Goal: Find specific page/section: Find specific page/section

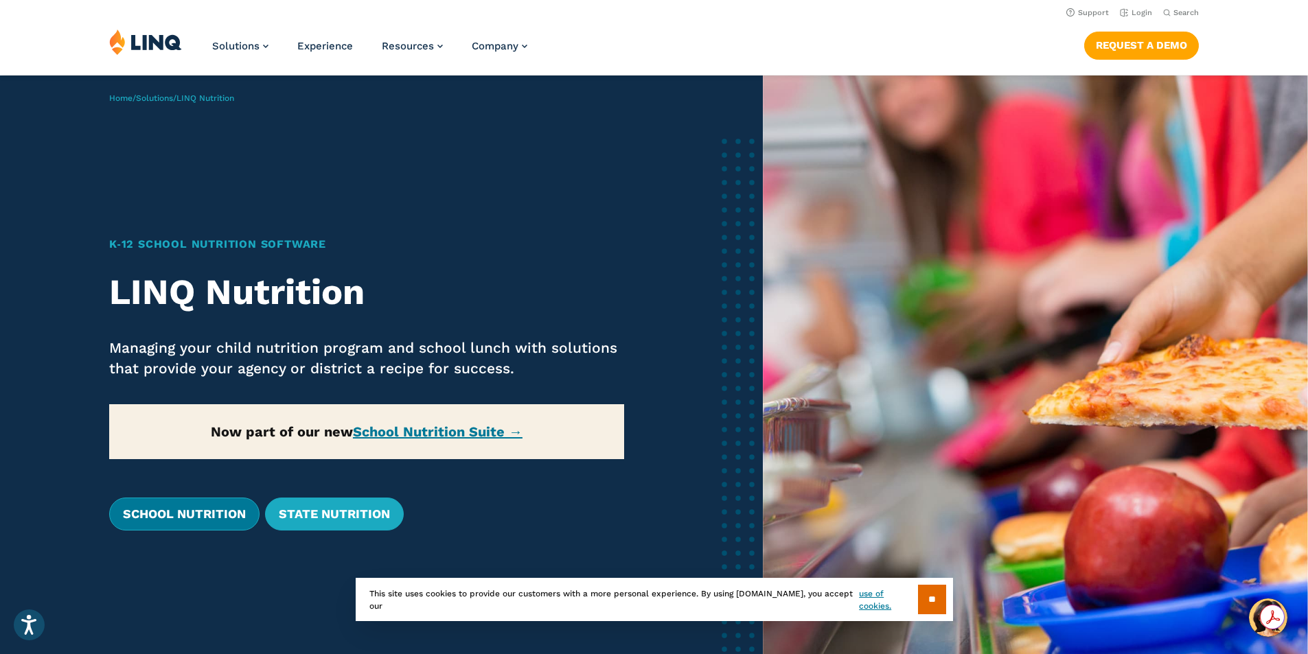
click at [201, 518] on link "School Nutrition" at bounding box center [184, 514] width 150 height 33
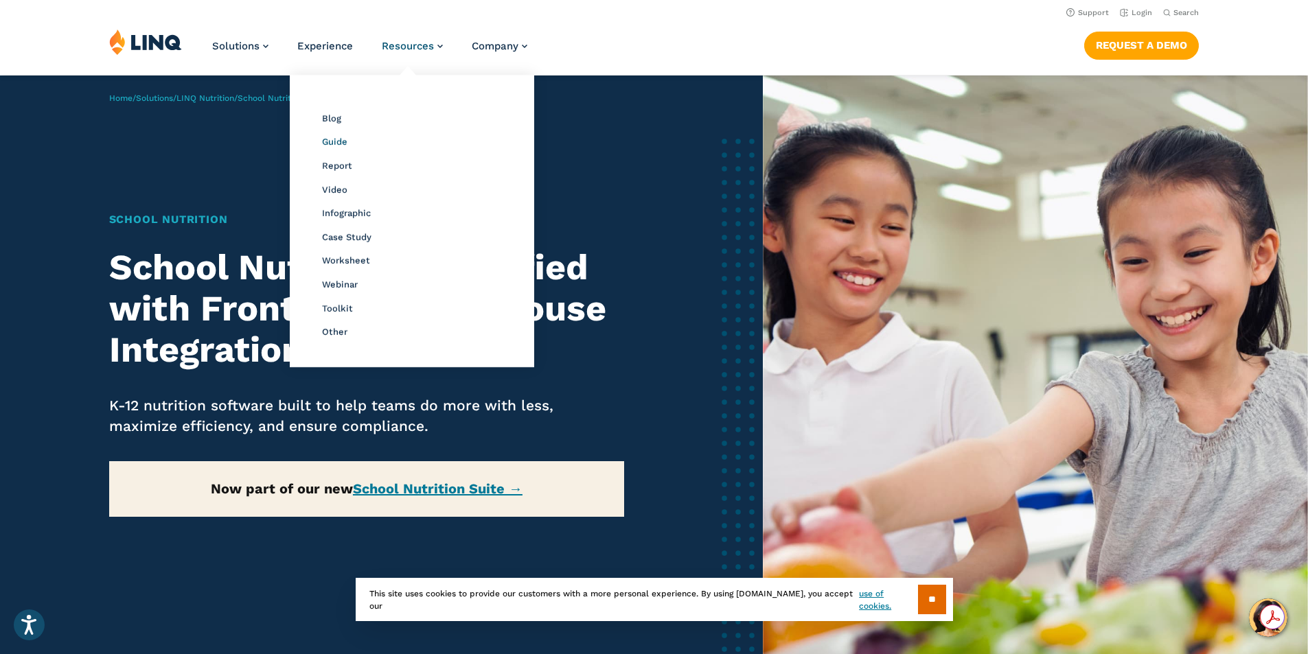
click at [336, 145] on span "Guide" at bounding box center [334, 142] width 25 height 10
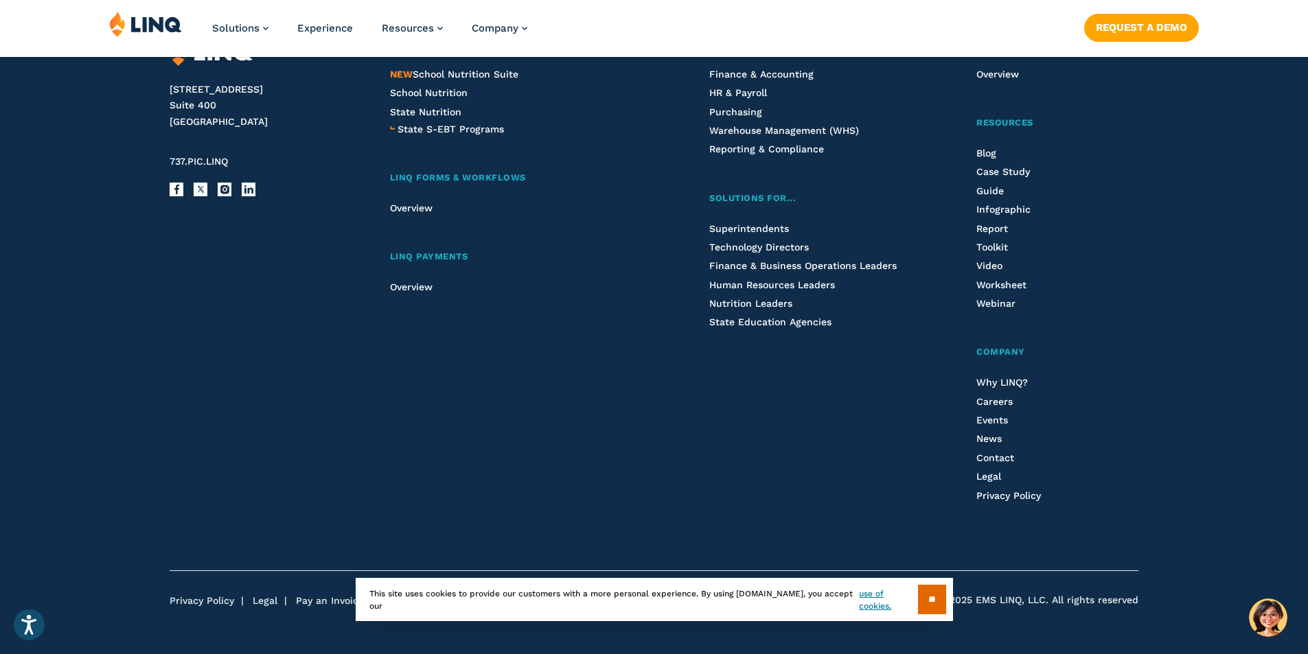
scroll to position [2977, 0]
